Goal: Task Accomplishment & Management: Use online tool/utility

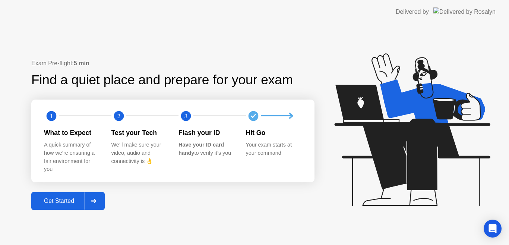
click at [63, 199] on div "Get Started" at bounding box center [59, 200] width 51 height 7
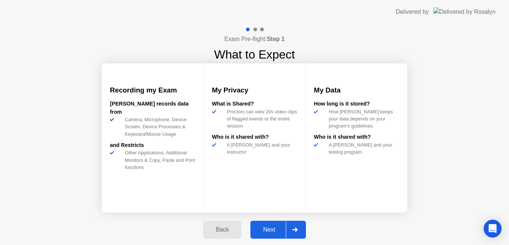
click at [273, 229] on div "Next" at bounding box center [268, 229] width 33 height 7
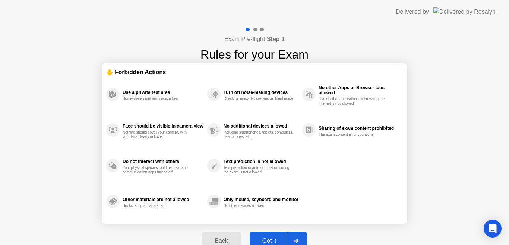
click at [273, 237] on div "Got it" at bounding box center [269, 240] width 35 height 7
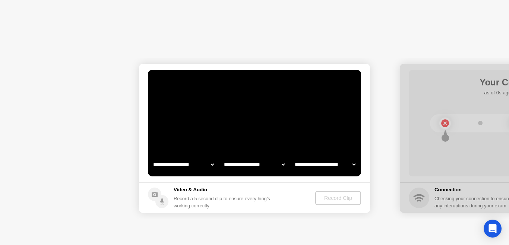
select select "**********"
select select "*******"
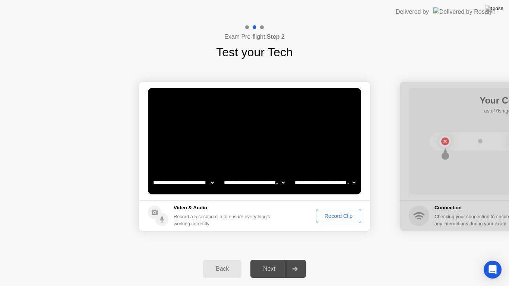
click at [333, 215] on div "Record Clip" at bounding box center [338, 216] width 40 height 6
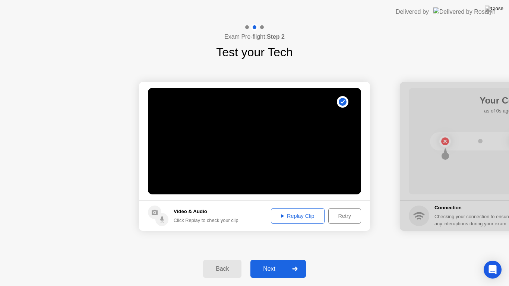
click at [263, 244] on div "Next" at bounding box center [268, 269] width 33 height 7
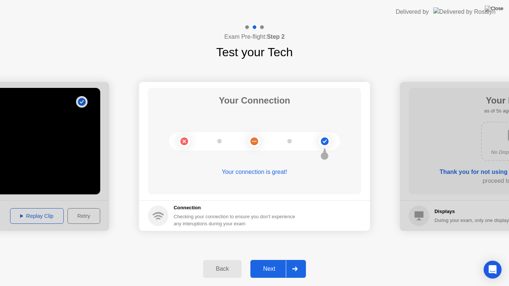
click at [268, 244] on div "Next" at bounding box center [268, 269] width 33 height 7
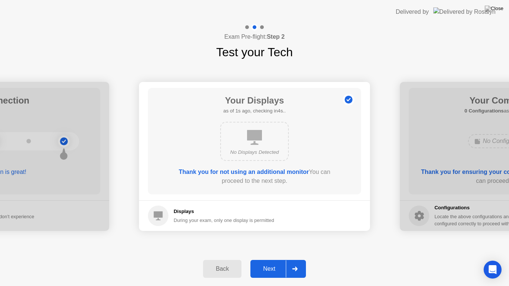
click at [268, 244] on div "Next" at bounding box center [268, 269] width 33 height 7
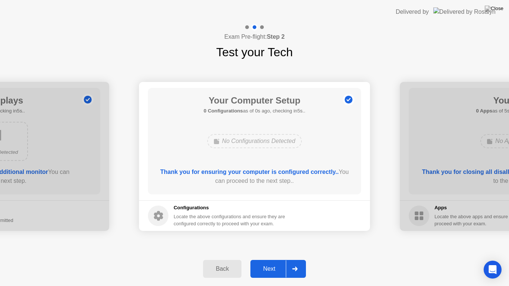
click at [268, 244] on div "Next" at bounding box center [268, 269] width 33 height 7
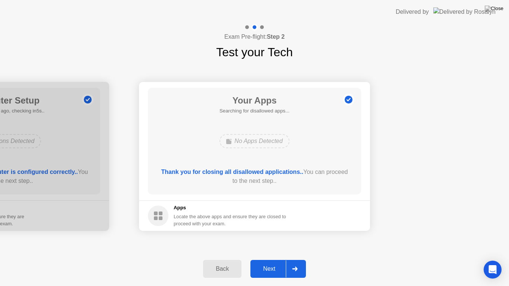
click at [268, 244] on div "Next" at bounding box center [268, 269] width 33 height 7
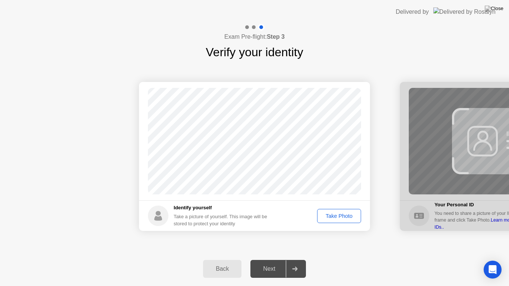
click at [335, 217] on div "Take Photo" at bounding box center [339, 216] width 39 height 6
click at [277, 244] on div "Next" at bounding box center [268, 269] width 33 height 7
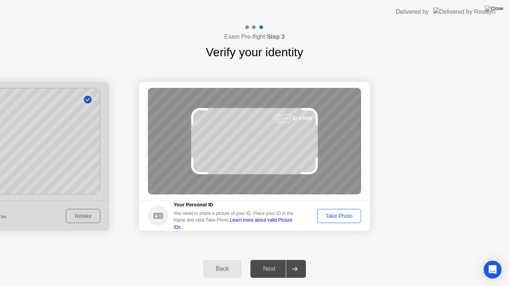
click at [333, 216] on div "Take Photo" at bounding box center [339, 216] width 39 height 6
click at [333, 216] on div "Take Photo" at bounding box center [336, 216] width 49 height 14
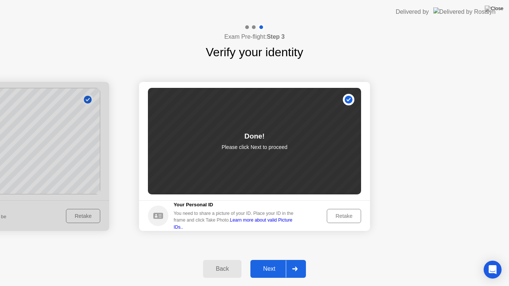
click at [264, 244] on div "Next" at bounding box center [268, 269] width 33 height 7
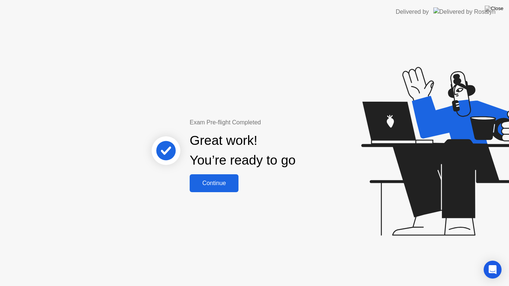
click at [219, 180] on div "Continue" at bounding box center [214, 183] width 44 height 7
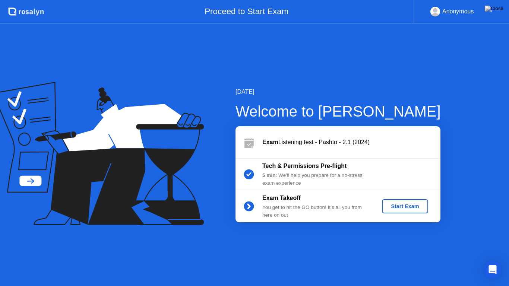
click at [405, 207] on div "Start Exam" at bounding box center [405, 206] width 40 height 6
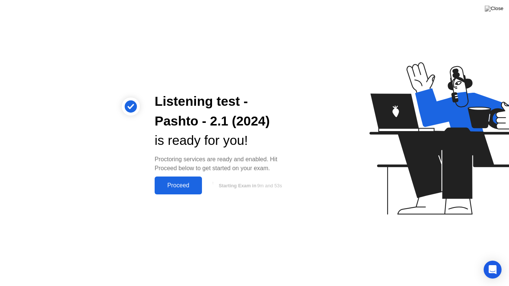
click at [195, 185] on div "Proceed" at bounding box center [178, 185] width 43 height 7
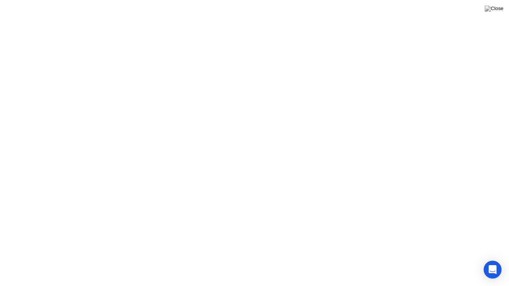
click div "Heads up! A [PERSON_NAME] reviewed a flagged event in your session and wants to…"
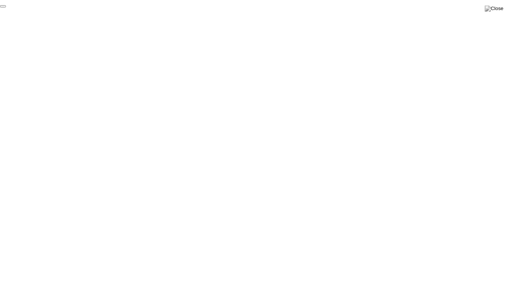
click div "End Proctoring Session"
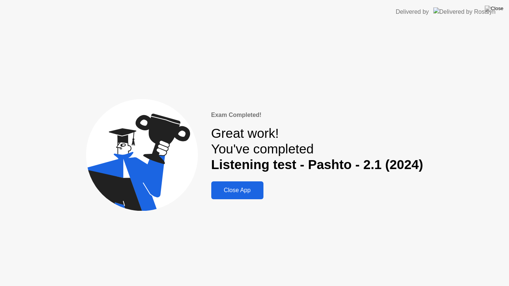
click at [239, 190] on div "Close App" at bounding box center [237, 190] width 48 height 7
